Goal: Task Accomplishment & Management: Use online tool/utility

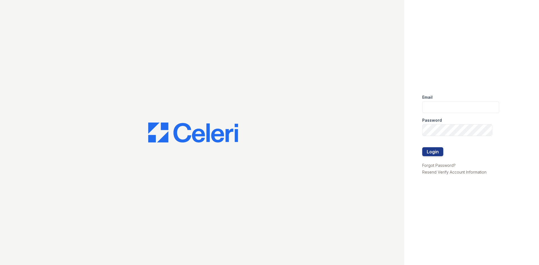
type input "[DOMAIN_NAME][EMAIL_ADDRESS][DOMAIN_NAME]"
click at [427, 156] on div at bounding box center [460, 159] width 77 height 6
click at [431, 153] on button "Login" at bounding box center [432, 151] width 21 height 9
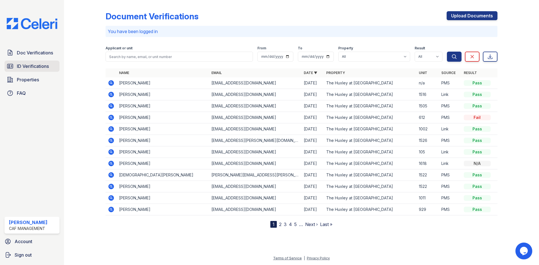
click at [21, 63] on span "ID Verifications" at bounding box center [33, 66] width 32 height 7
